Goal: Complete application form

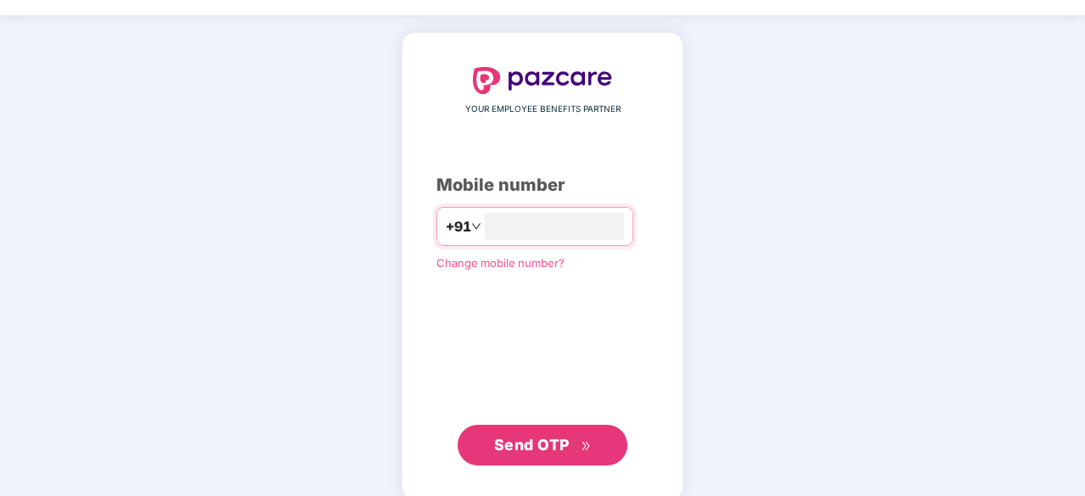
scroll to position [64, 0]
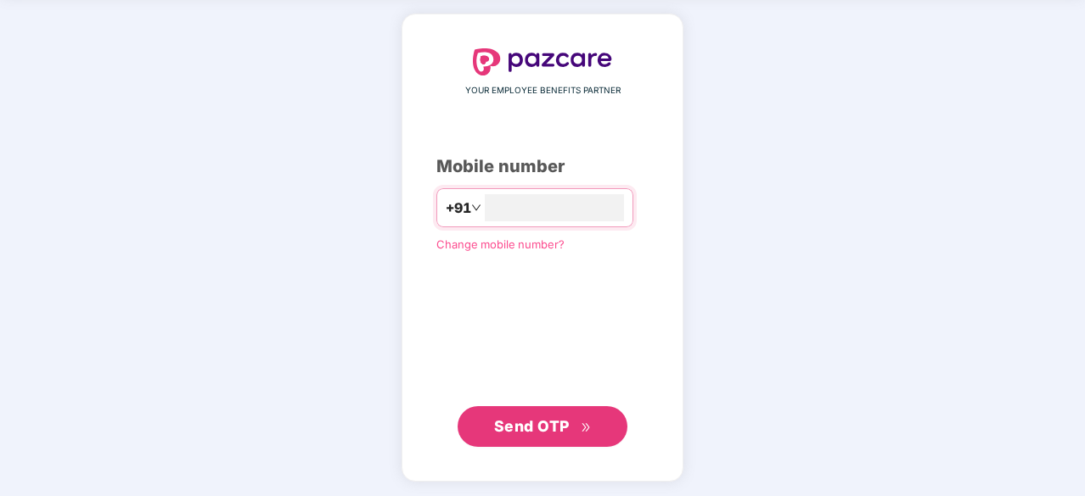
type input "**********"
click at [560, 430] on span "Send OTP" at bounding box center [532, 427] width 76 height 18
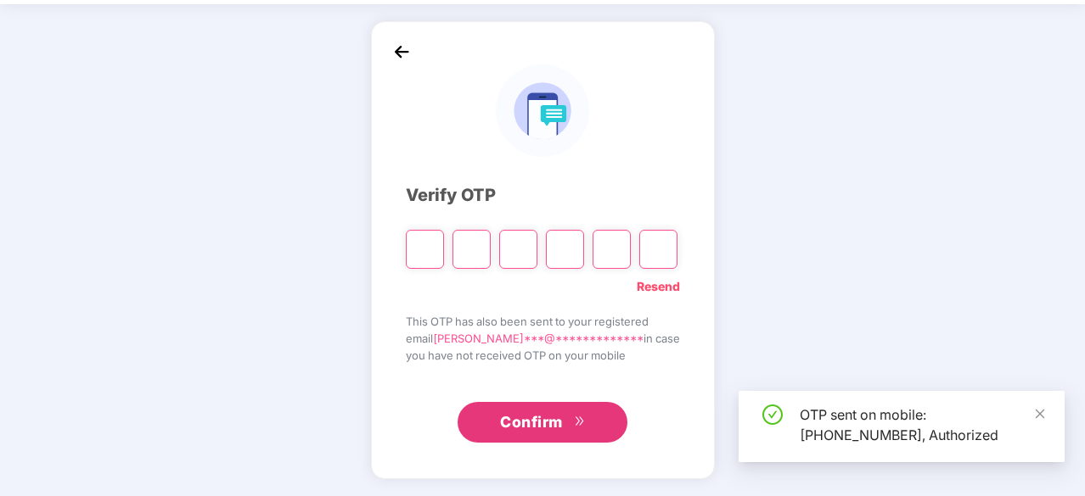
scroll to position [56, 0]
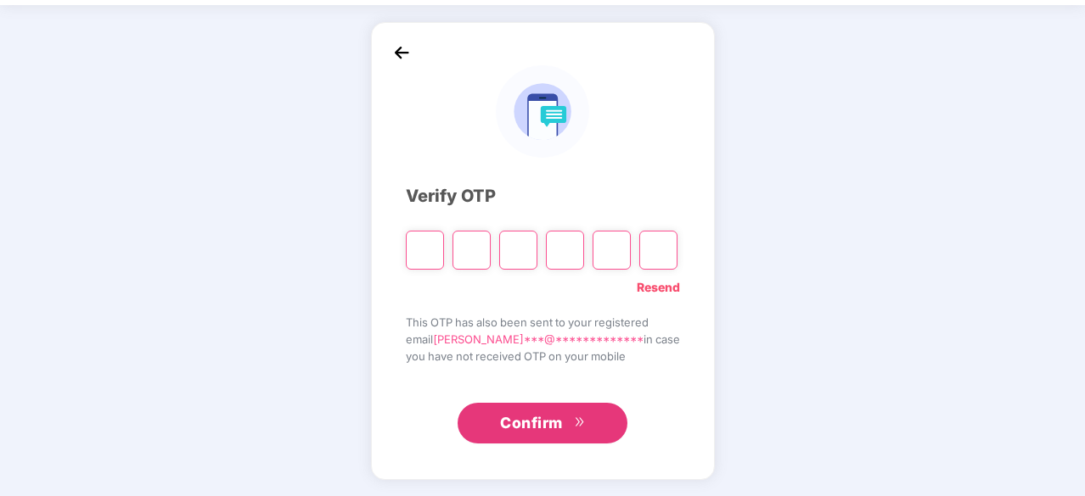
type input "*"
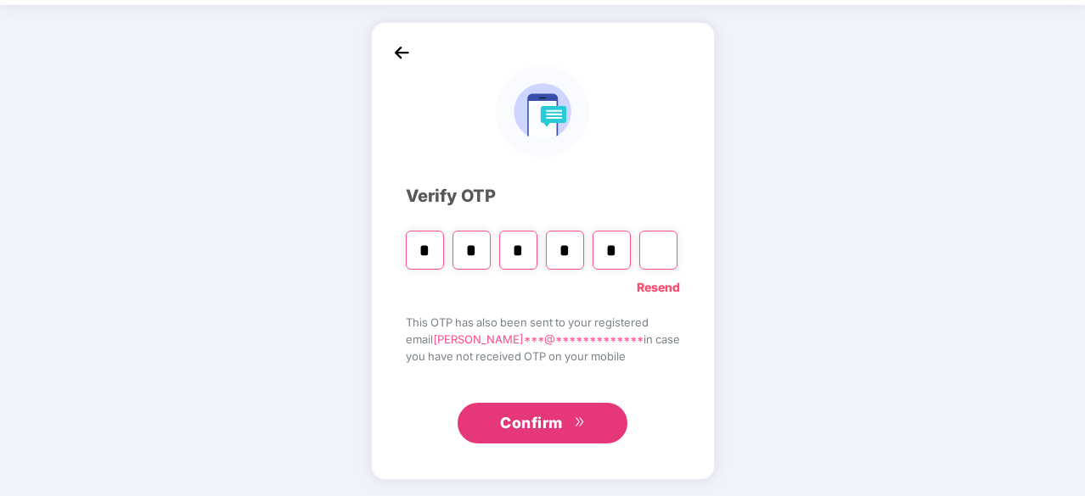
type input "*"
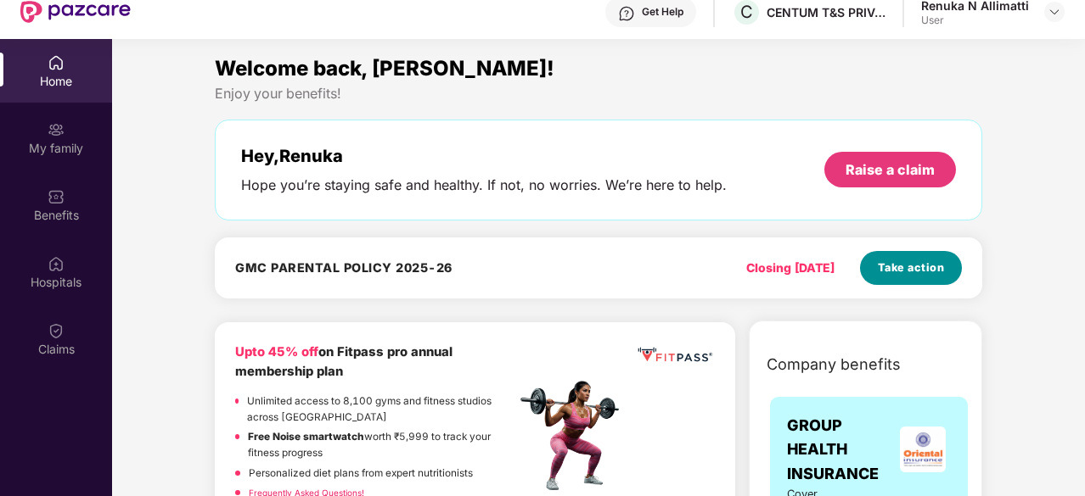
click at [905, 266] on span "Take action" at bounding box center [910, 268] width 67 height 17
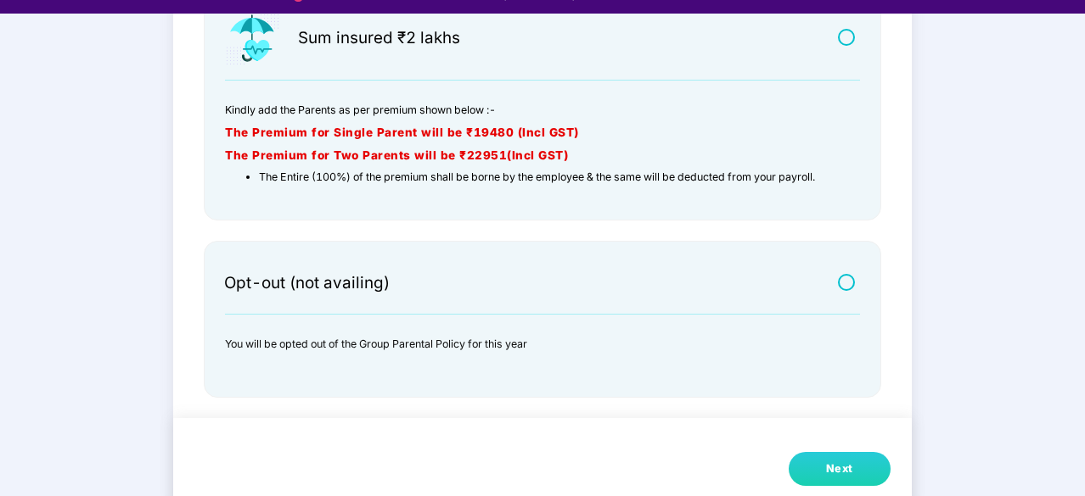
scroll to position [41, 0]
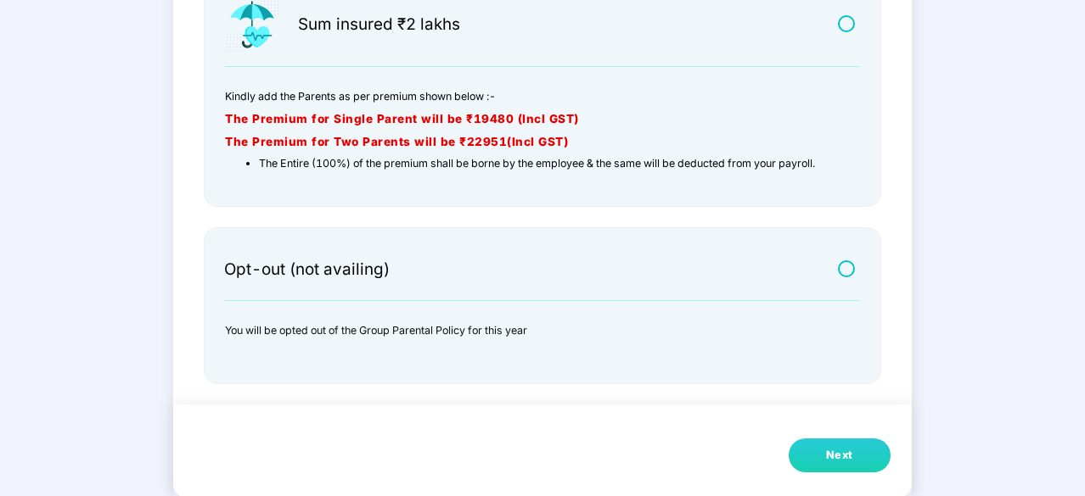
click at [857, 454] on button "Next" at bounding box center [839, 456] width 102 height 34
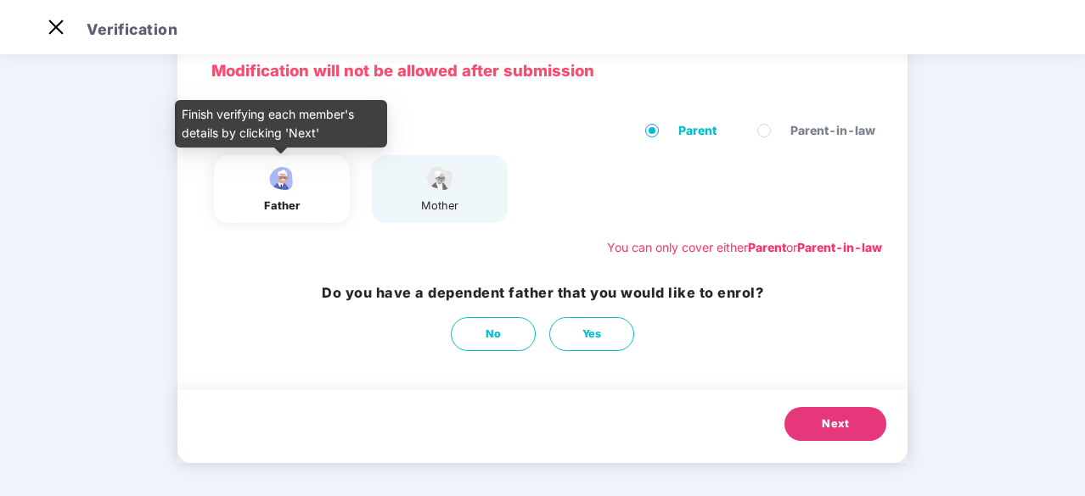
click at [285, 207] on div "father" at bounding box center [282, 206] width 42 height 17
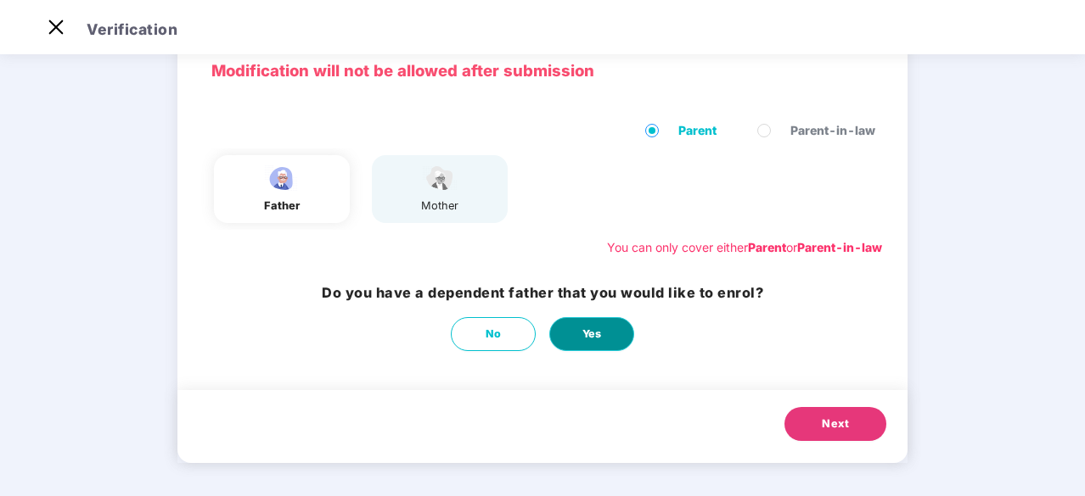
click at [606, 337] on button "Yes" at bounding box center [591, 334] width 85 height 34
select select "****"
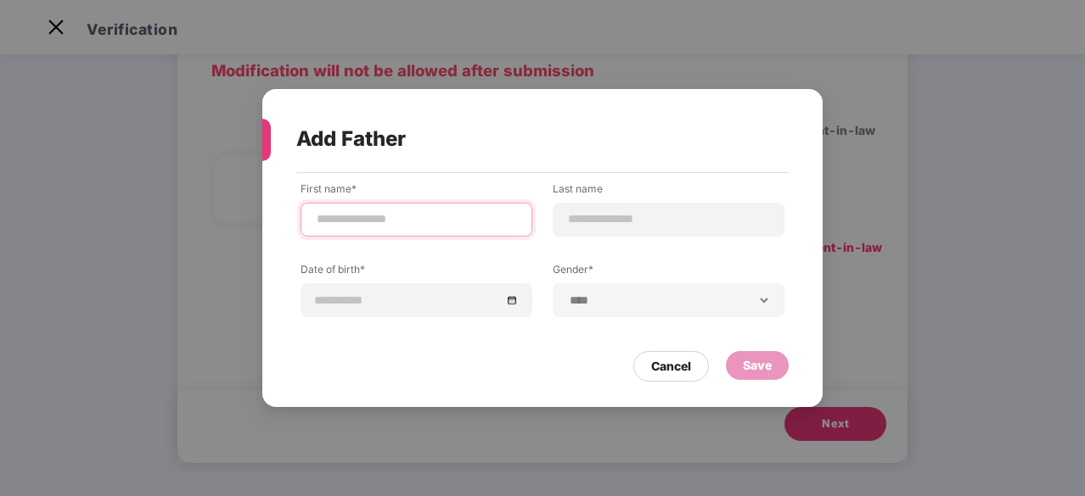
click at [362, 223] on input at bounding box center [416, 219] width 203 height 18
type input "********"
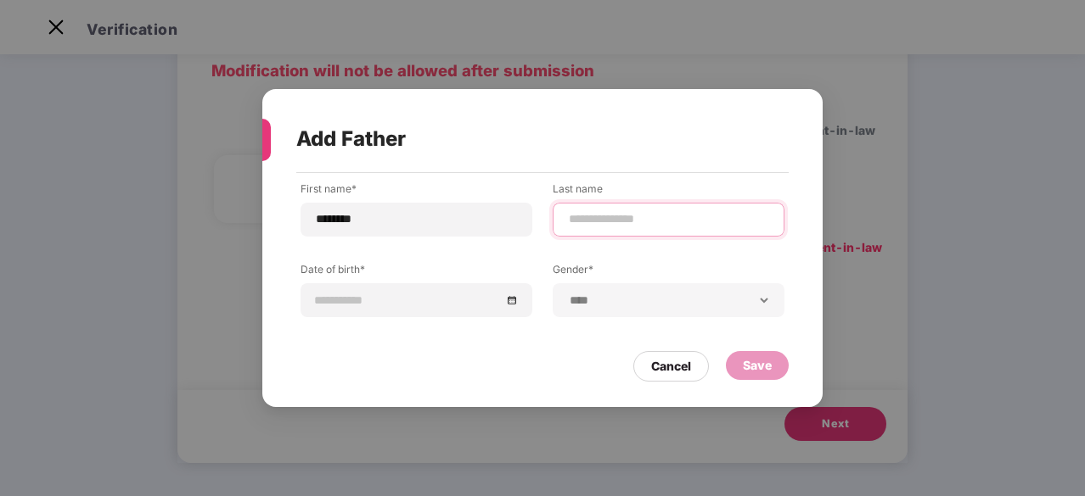
click at [593, 219] on input at bounding box center [668, 219] width 203 height 18
type input "**********"
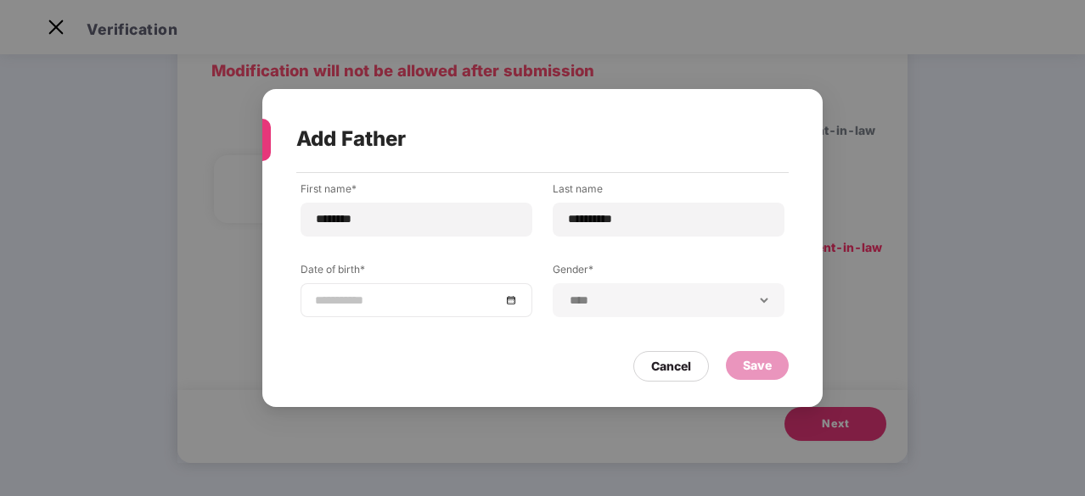
click at [507, 298] on div at bounding box center [416, 300] width 203 height 19
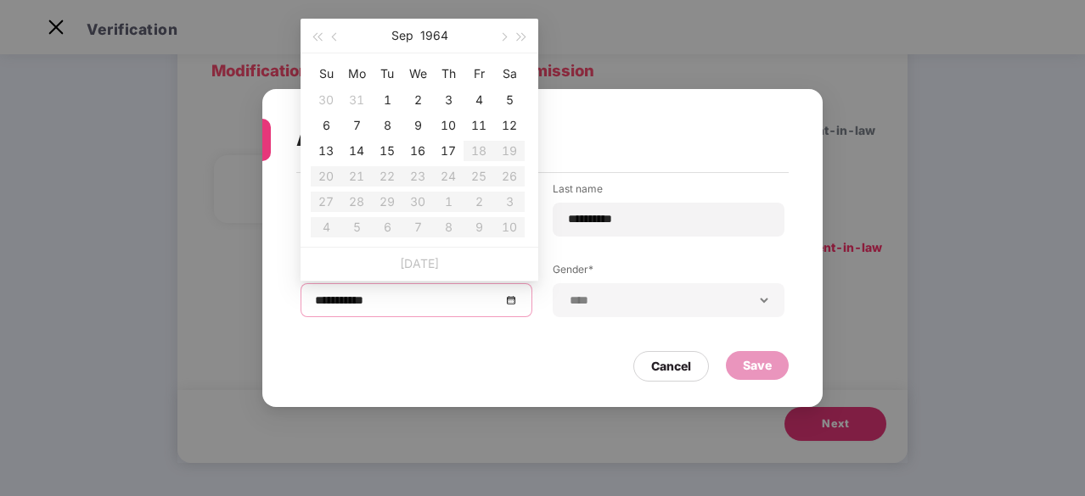
type input "**********"
click at [520, 36] on span "button" at bounding box center [522, 37] width 8 height 8
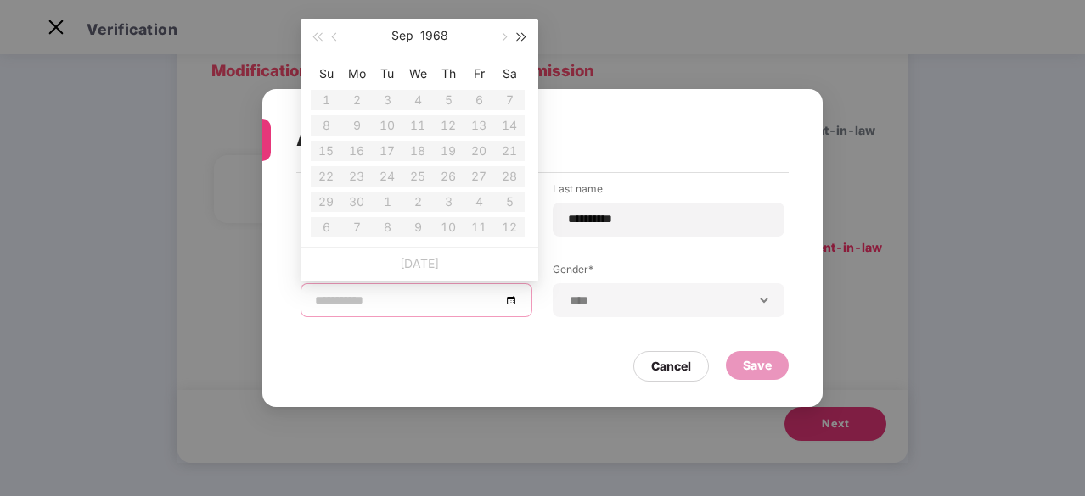
click at [520, 36] on span "button" at bounding box center [522, 37] width 8 height 8
click at [317, 38] on span "button" at bounding box center [316, 37] width 8 height 8
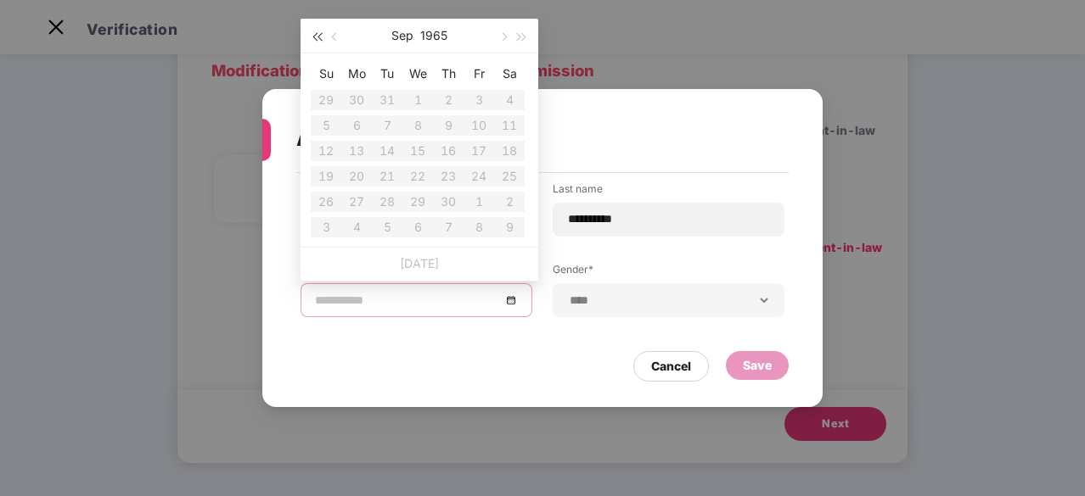
click at [317, 38] on span "button" at bounding box center [316, 37] width 8 height 8
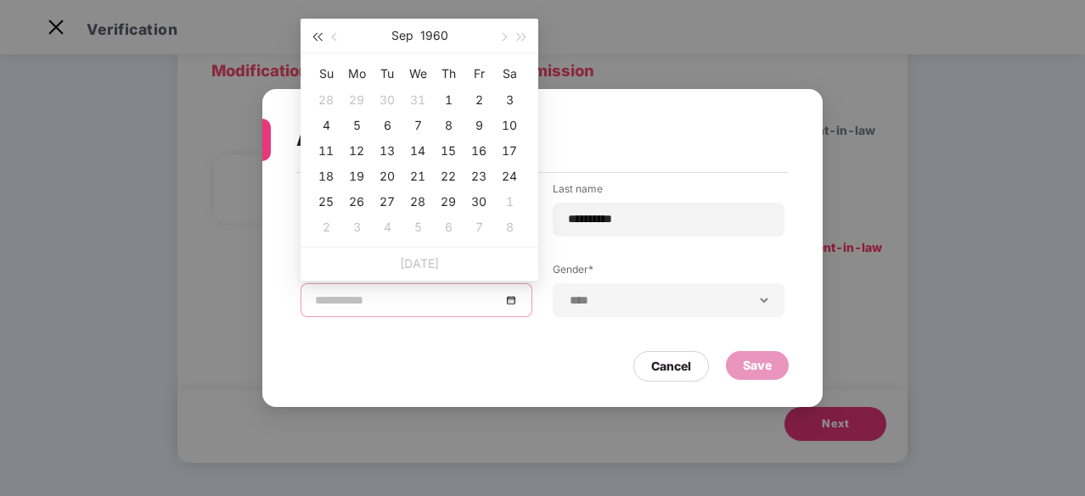
click at [317, 38] on span "button" at bounding box center [316, 37] width 8 height 8
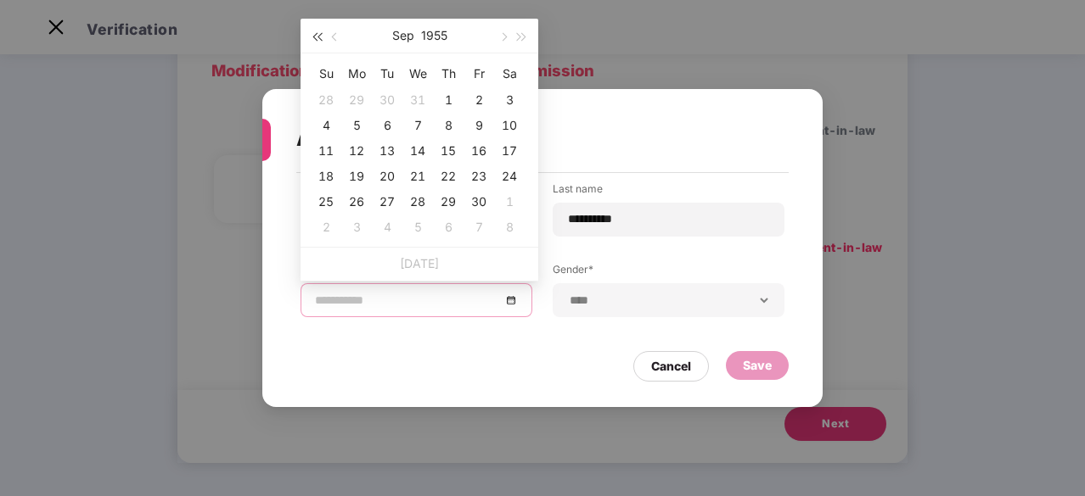
click at [317, 38] on span "button" at bounding box center [316, 37] width 8 height 8
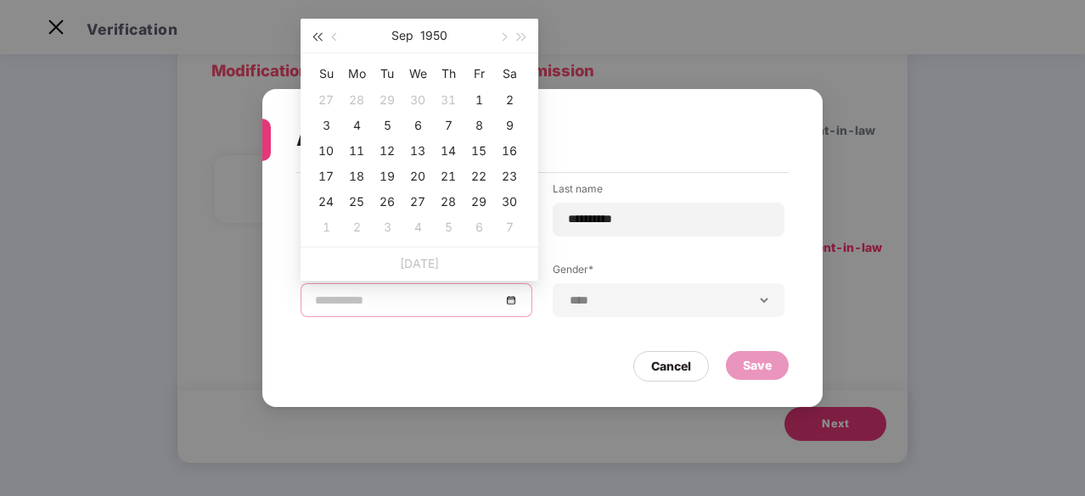
click at [317, 38] on span "button" at bounding box center [316, 37] width 8 height 8
click at [399, 35] on button "Sep" at bounding box center [402, 36] width 22 height 34
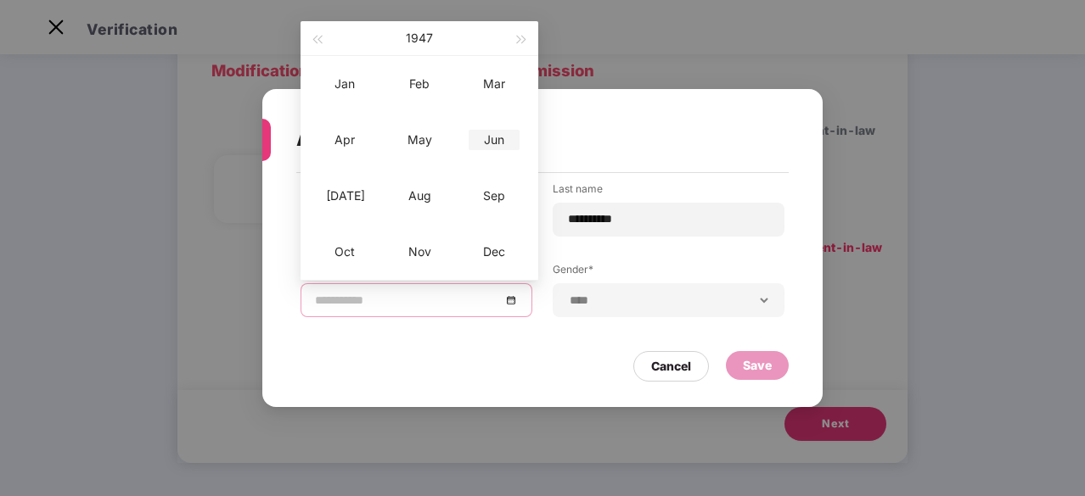
type input "**********"
click at [495, 136] on div "Jun" at bounding box center [493, 140] width 51 height 20
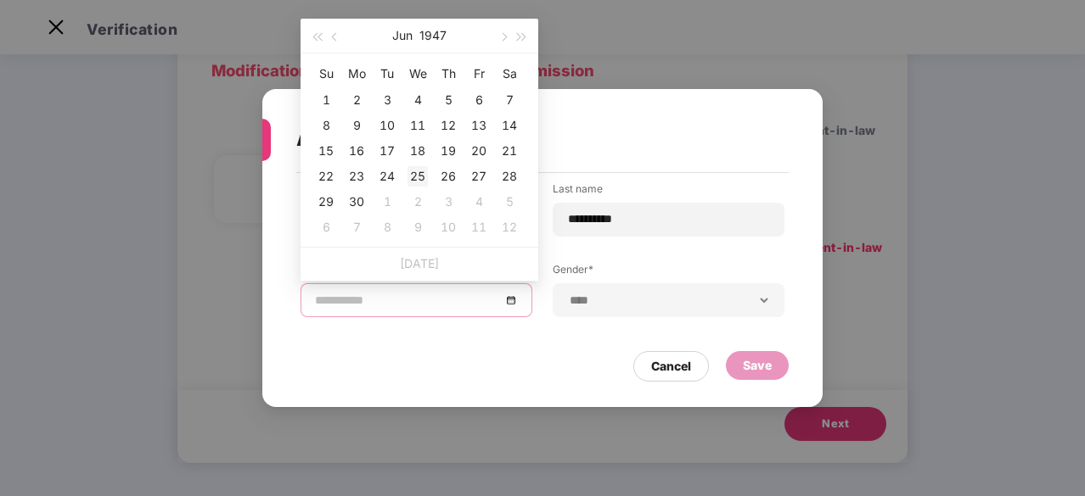
click at [419, 177] on div "25" at bounding box center [417, 176] width 20 height 20
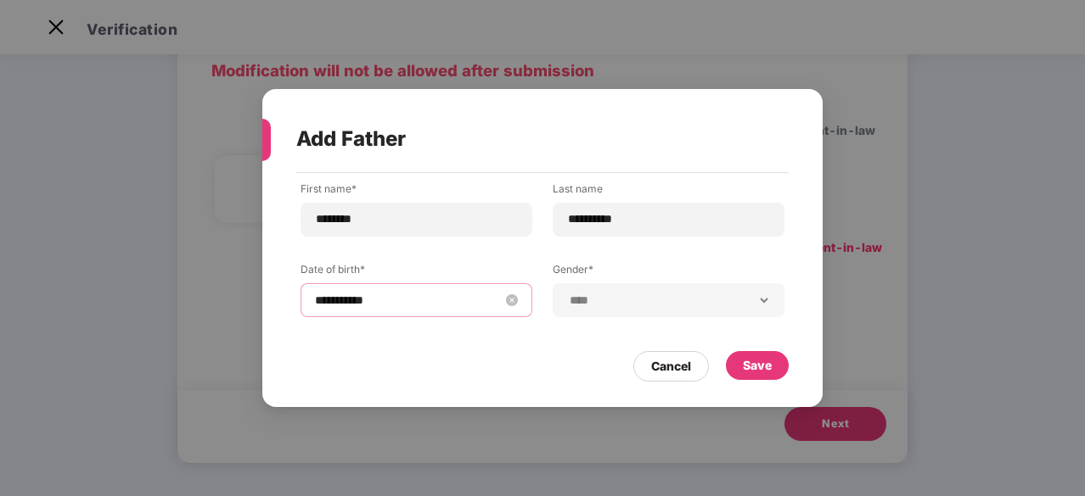
click at [504, 297] on div "**********" at bounding box center [416, 300] width 203 height 19
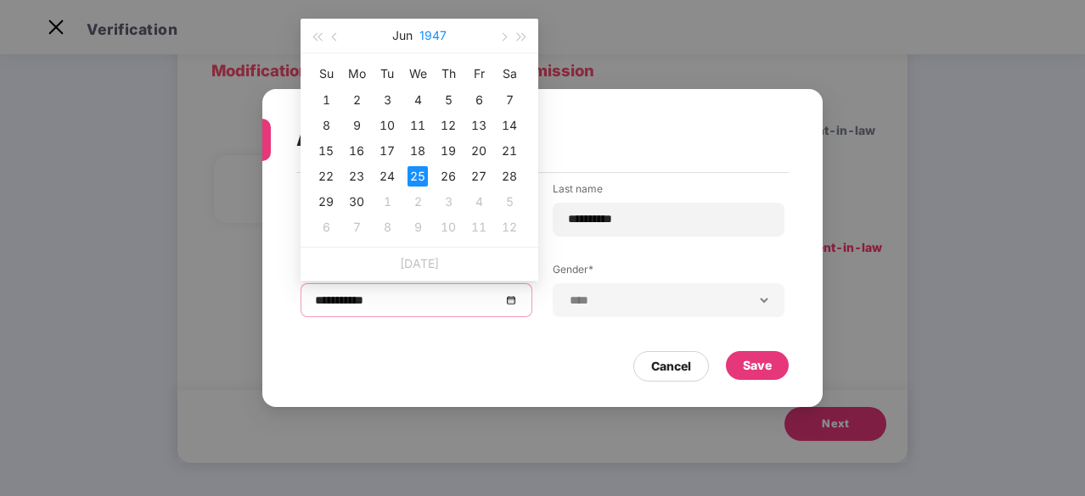
click at [436, 34] on button "1947" at bounding box center [432, 36] width 27 height 34
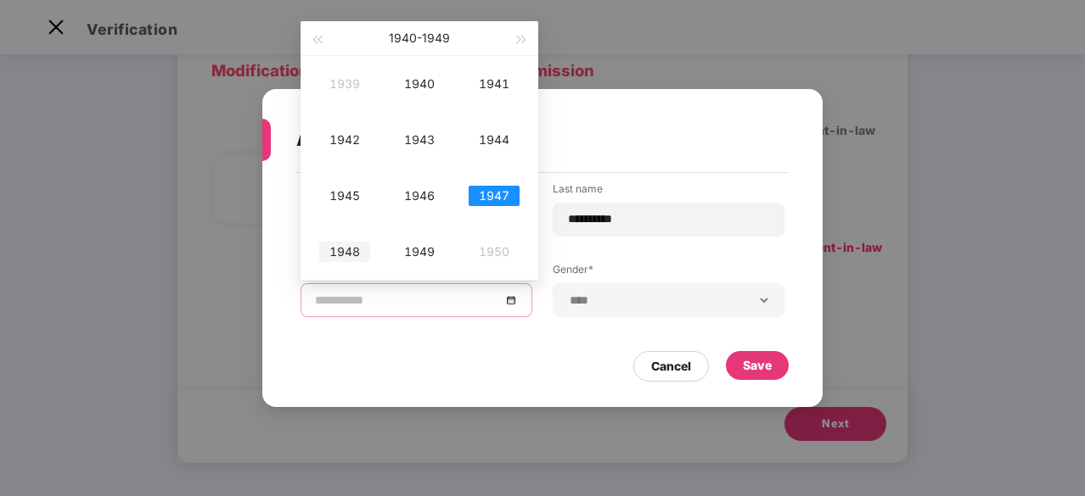
click at [355, 253] on div "1948" at bounding box center [344, 252] width 51 height 20
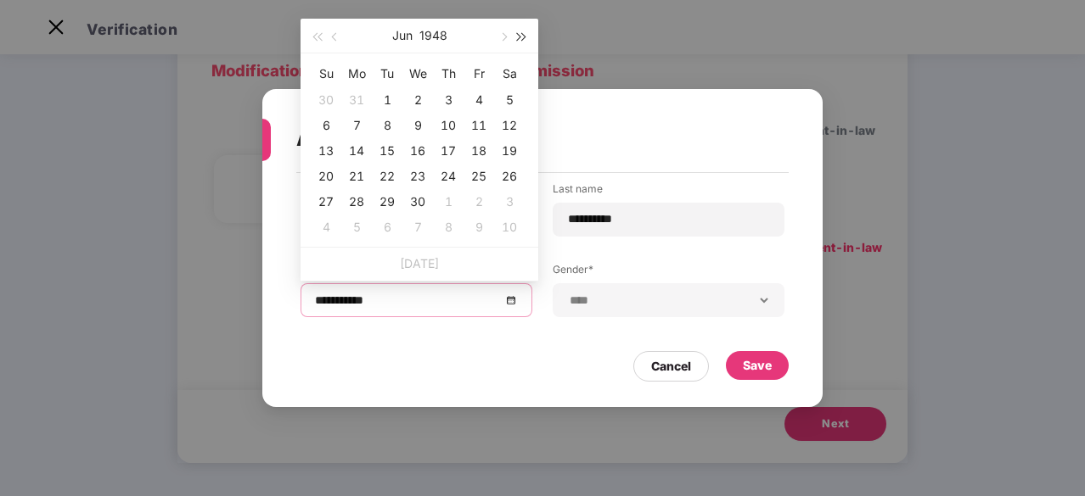
click at [525, 37] on button "button" at bounding box center [522, 36] width 19 height 34
click at [324, 40] on button "button" at bounding box center [316, 36] width 19 height 34
click at [378, 356] on div "Cancel Save" at bounding box center [542, 362] width 492 height 39
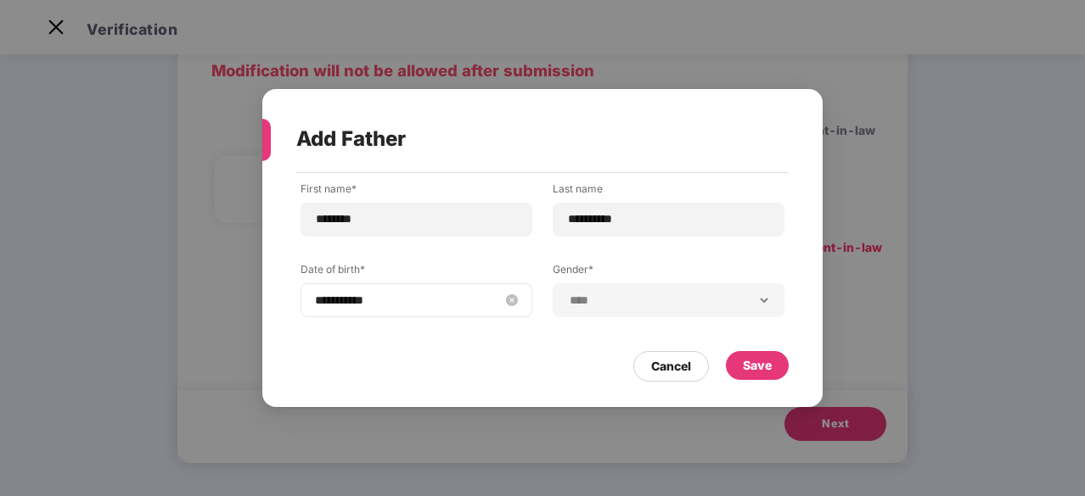
click at [375, 297] on input "**********" at bounding box center [408, 300] width 186 height 19
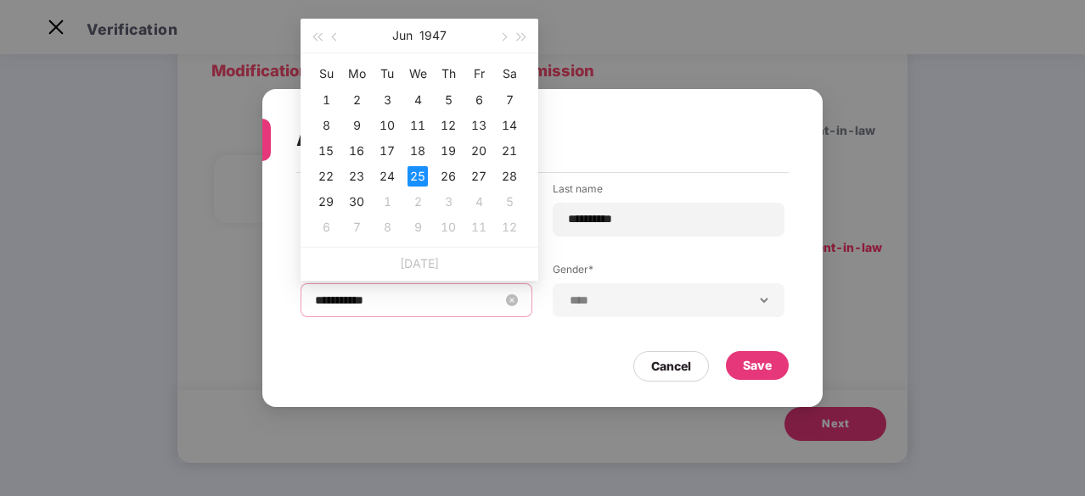
click at [384, 298] on input "**********" at bounding box center [408, 300] width 186 height 19
click at [519, 39] on span "button" at bounding box center [522, 37] width 8 height 8
click at [502, 37] on span "button" at bounding box center [502, 37] width 8 height 8
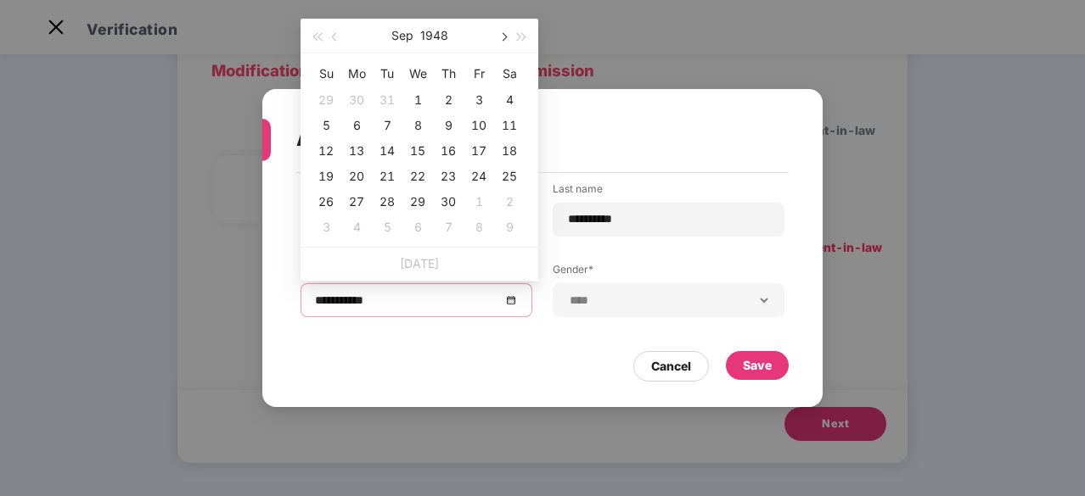
click at [502, 37] on span "button" at bounding box center [502, 37] width 8 height 8
click at [341, 39] on button "button" at bounding box center [335, 36] width 19 height 34
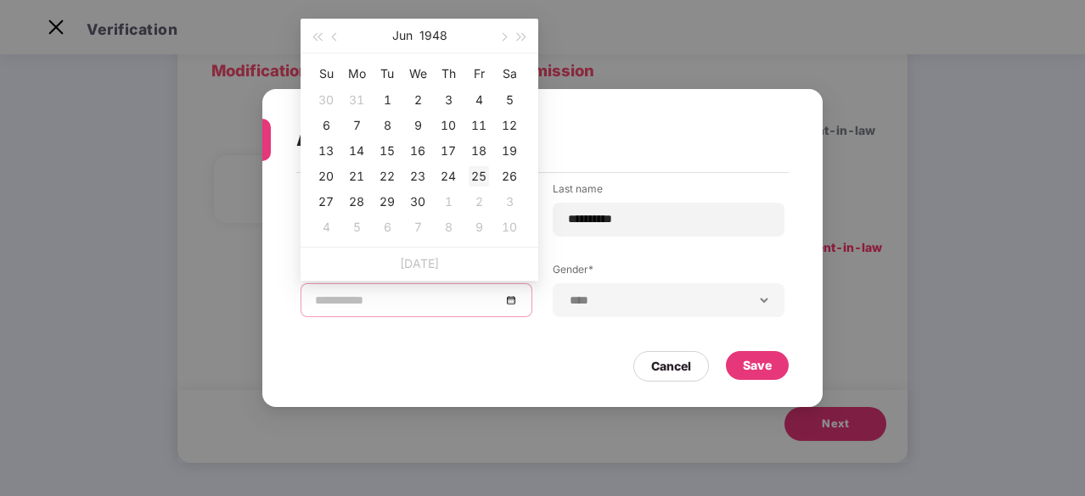
type input "**********"
click at [482, 175] on div "25" at bounding box center [478, 176] width 20 height 20
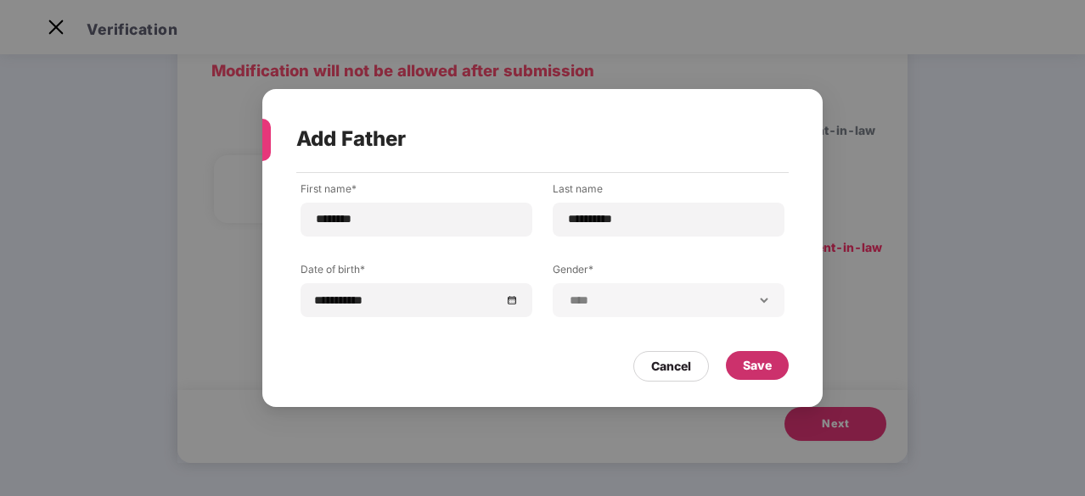
click at [765, 366] on div "Save" at bounding box center [757, 365] width 29 height 19
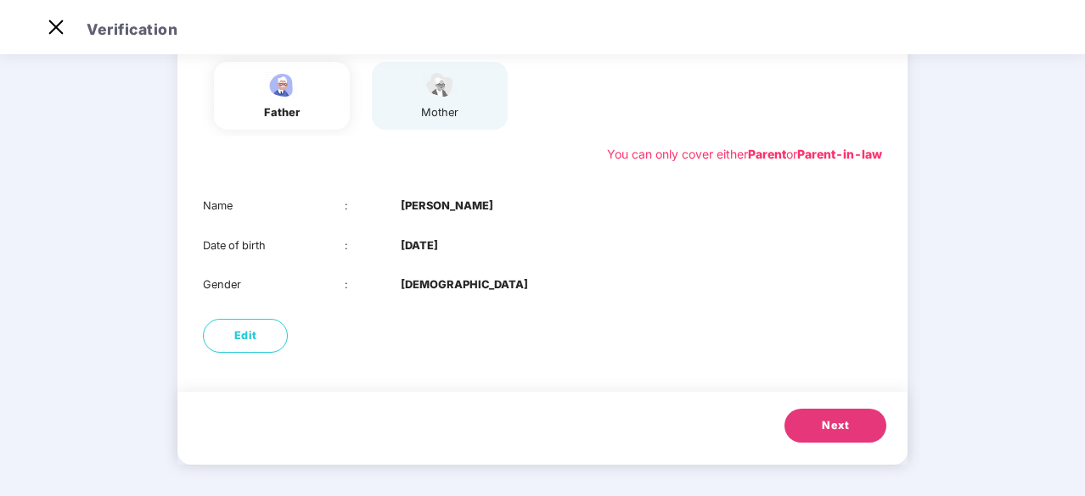
scroll to position [178, 0]
click at [846, 423] on span "Next" at bounding box center [834, 424] width 27 height 17
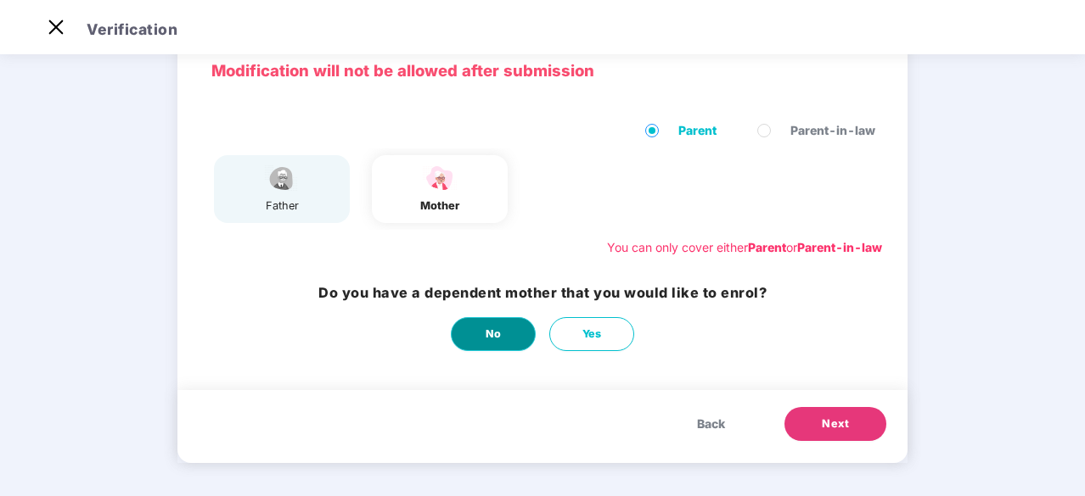
click at [491, 332] on span "No" at bounding box center [493, 334] width 16 height 17
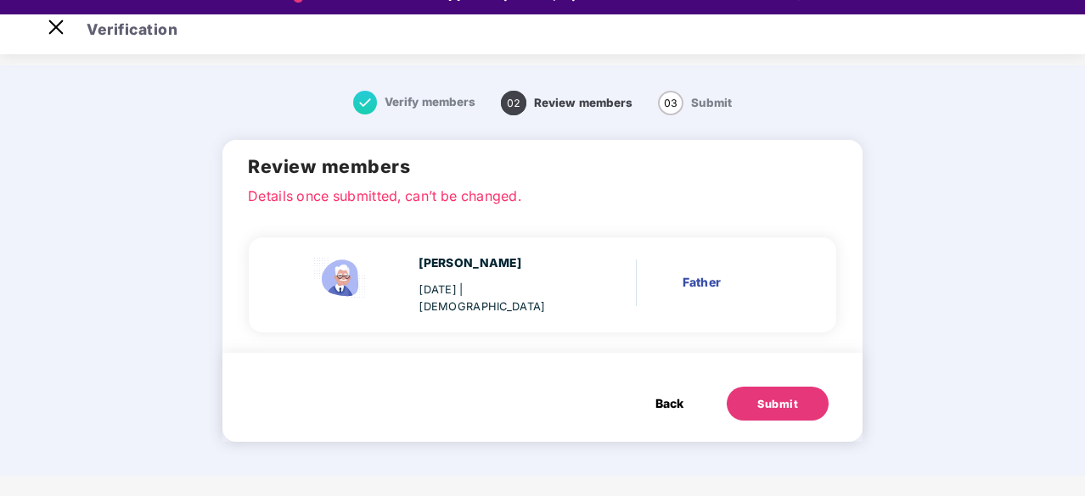
scroll to position [41, 0]
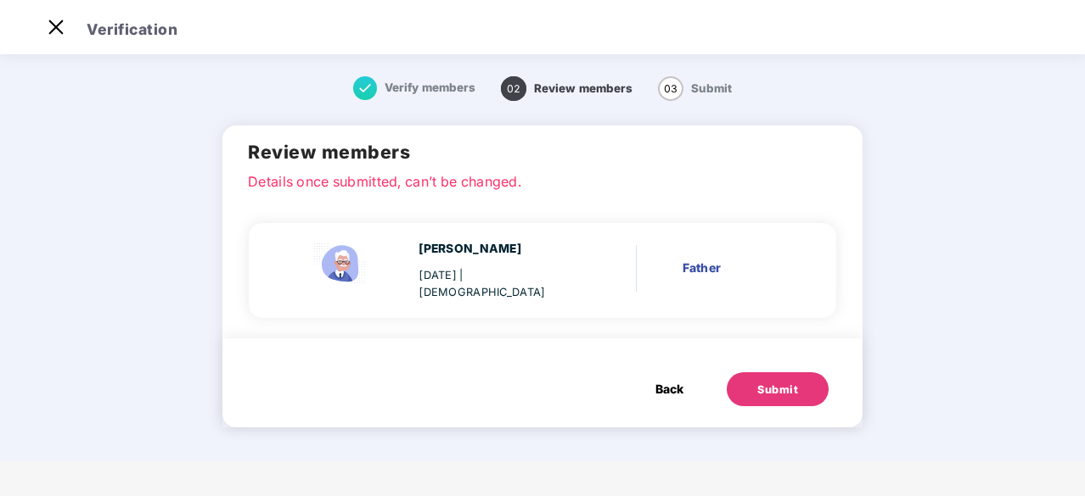
click at [788, 392] on div "Submit" at bounding box center [777, 390] width 41 height 17
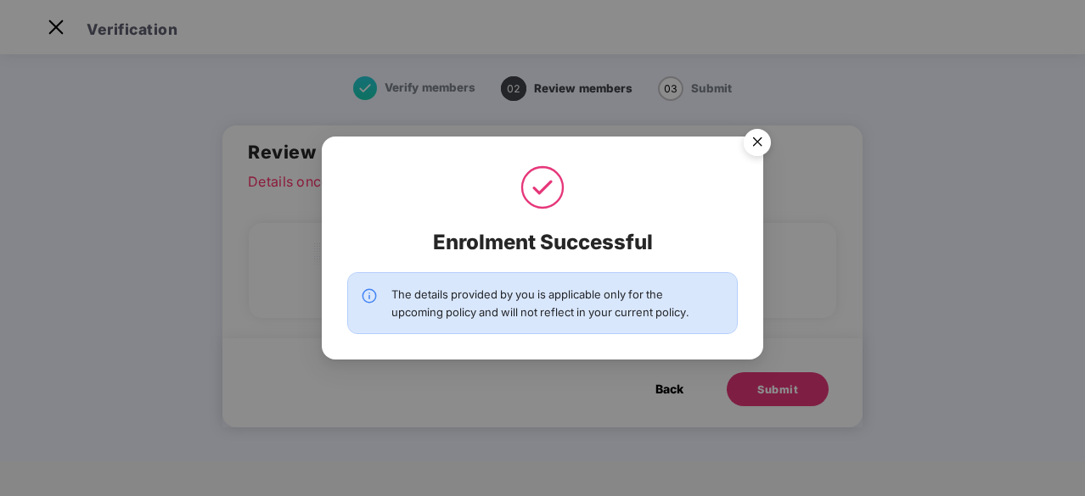
click at [764, 140] on img "Close" at bounding box center [757, 145] width 48 height 48
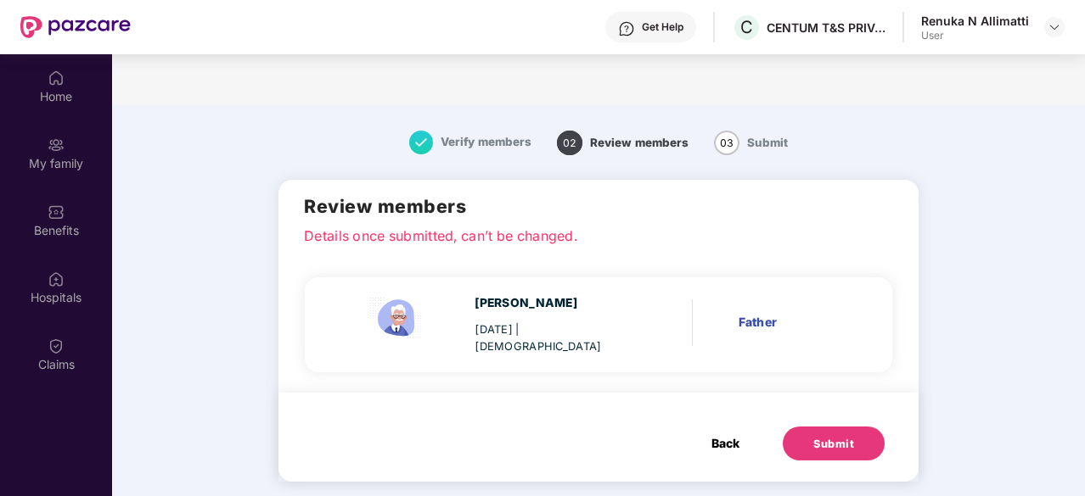
scroll to position [95, 0]
